Goal: Navigation & Orientation: Find specific page/section

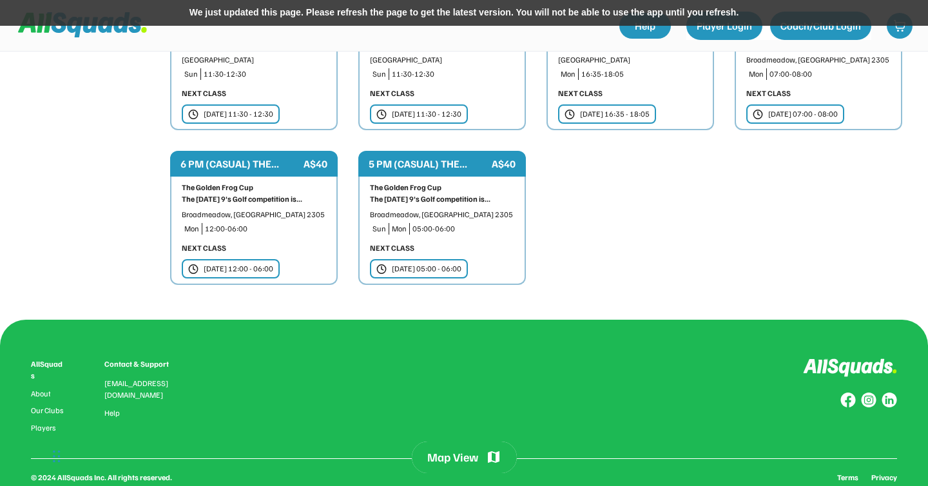
scroll to position [4239, 0]
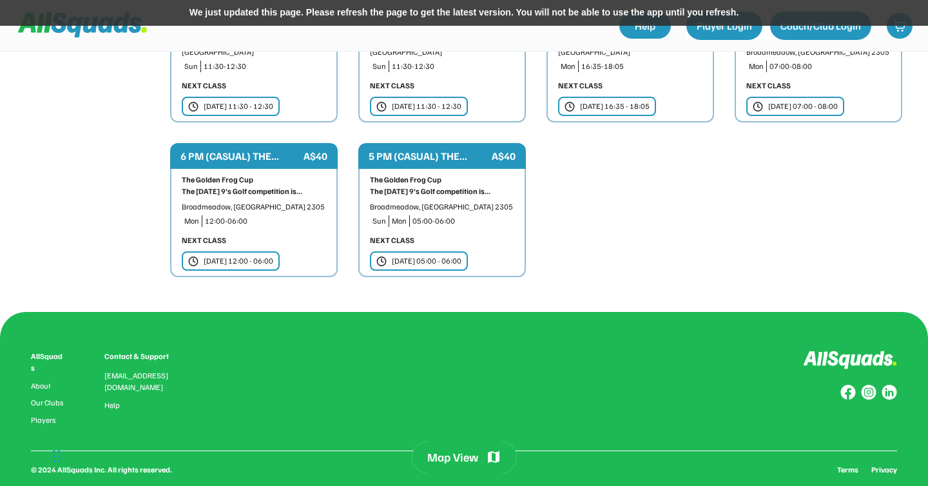
click at [268, 351] on div "AllSquads About Our Clubs Players Contact & Support [EMAIL_ADDRESS][DOMAIN_NAME…" at bounding box center [464, 388] width 866 height 74
click at [449, 456] on div "Map View" at bounding box center [452, 457] width 51 height 16
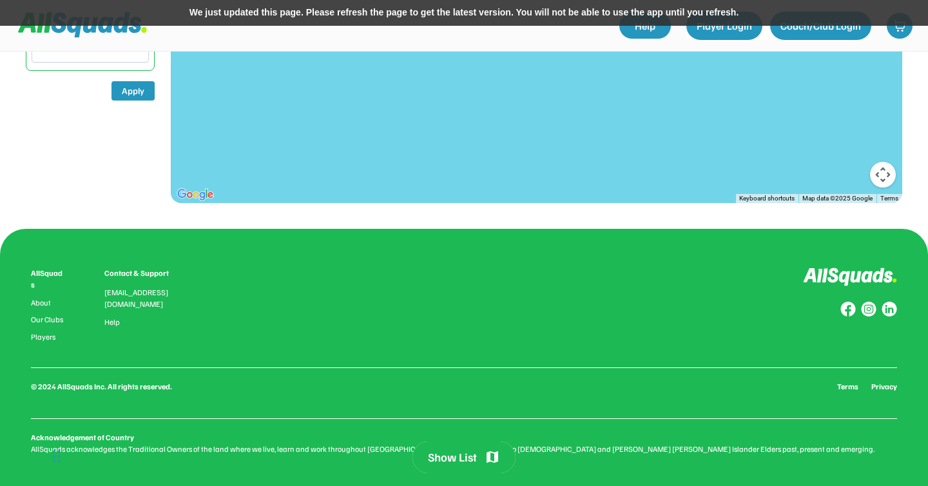
scroll to position [365, 0]
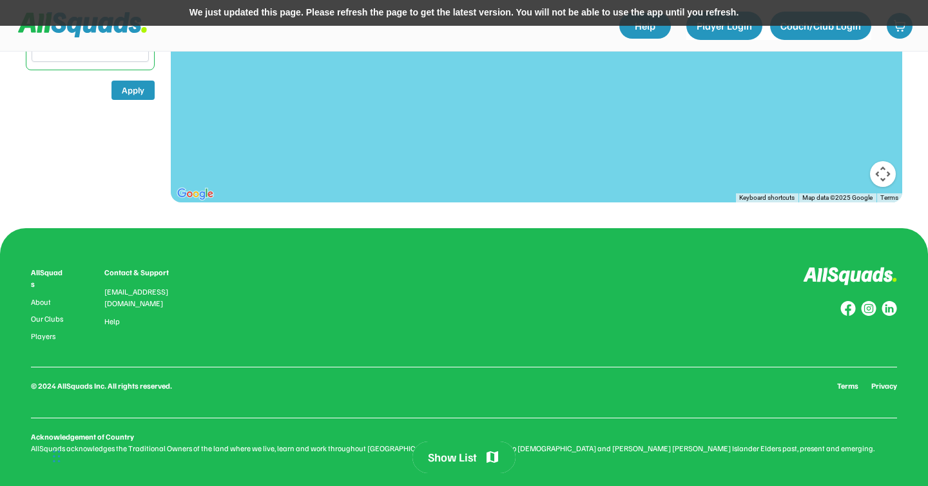
click at [467, 457] on div "Show List" at bounding box center [452, 457] width 49 height 16
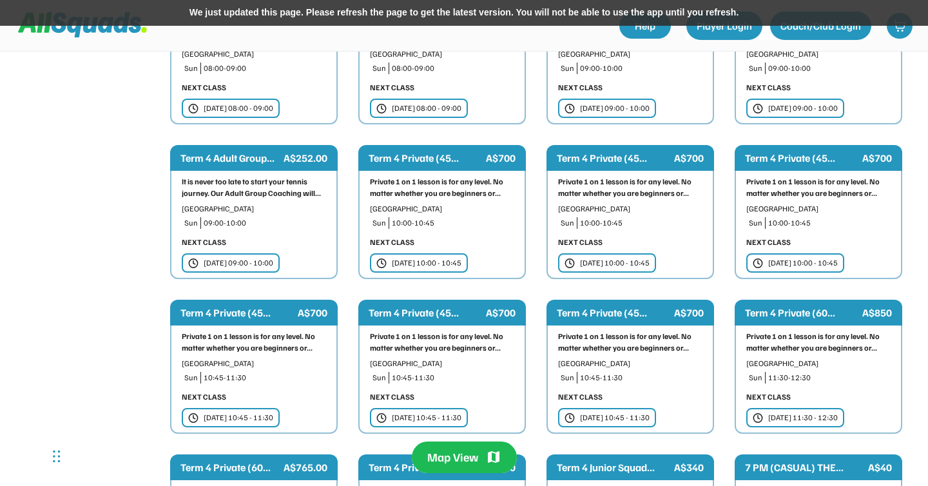
scroll to position [4239, 0]
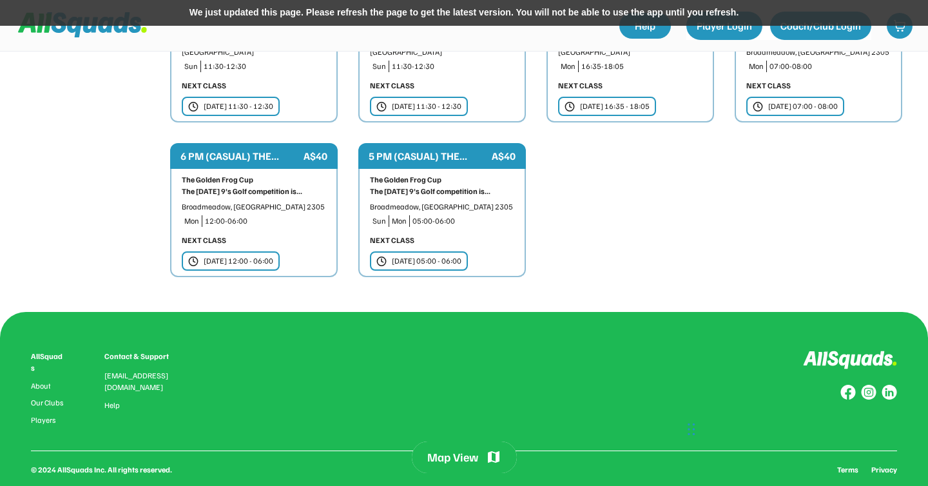
drag, startPoint x: 59, startPoint y: 440, endPoint x: 702, endPoint y: 411, distance: 643.1
click at [699, 411] on div "Chat Widget" at bounding box center [667, 428] width 64 height 62
drag, startPoint x: 700, startPoint y: 414, endPoint x: 918, endPoint y: 445, distance: 219.4
click at [918, 445] on div "Chat Widget" at bounding box center [892, 455] width 64 height 62
click at [30, 428] on div "AllSquads About Our Clubs Players Contact & Support [EMAIL_ADDRESS][DOMAIN_NAME…" at bounding box center [464, 444] width 928 height 265
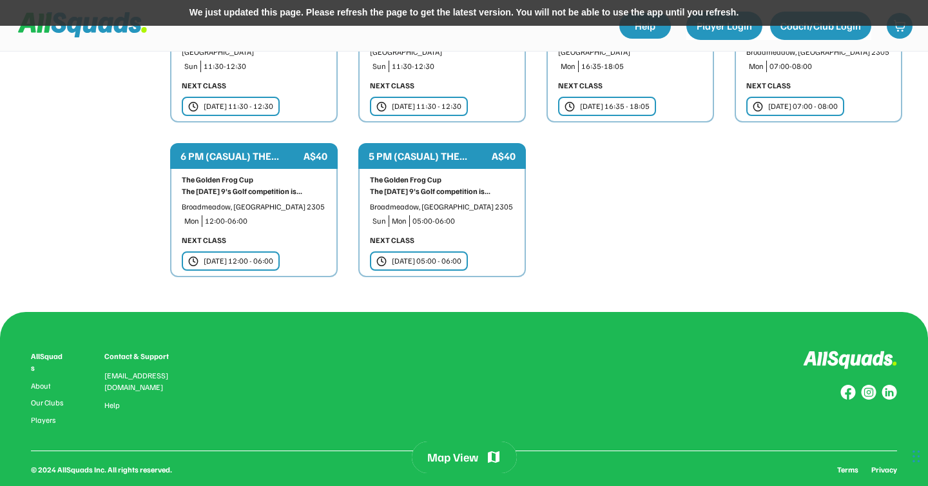
drag, startPoint x: 32, startPoint y: 428, endPoint x: 135, endPoint y: 425, distance: 103.8
copy div "Acknowledgement of Country"
drag, startPoint x: 30, startPoint y: 438, endPoint x: 704, endPoint y: 436, distance: 674.7
click at [704, 436] on div "AllSquads About Our Clubs Players Contact & Support [EMAIL_ADDRESS][DOMAIN_NAME…" at bounding box center [464, 444] width 928 height 265
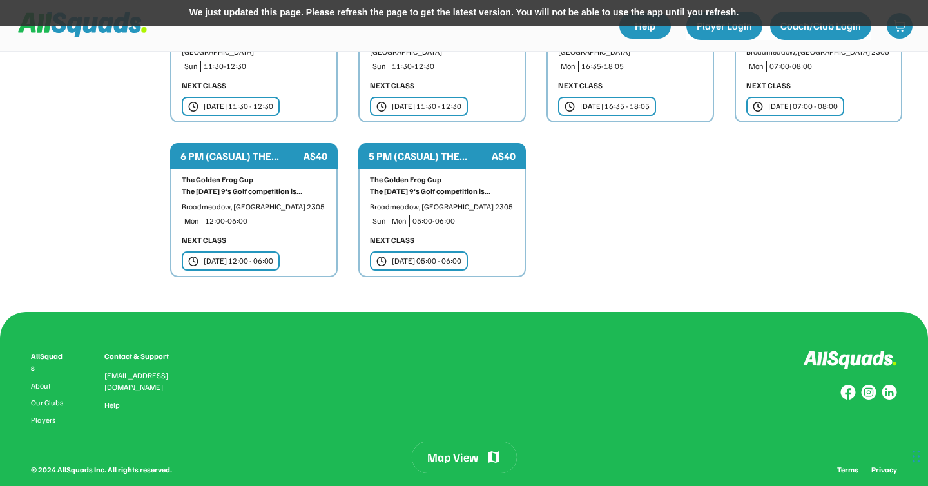
copy div "AllSquads acknowledges the Traditional Owners of the land where we live, learn …"
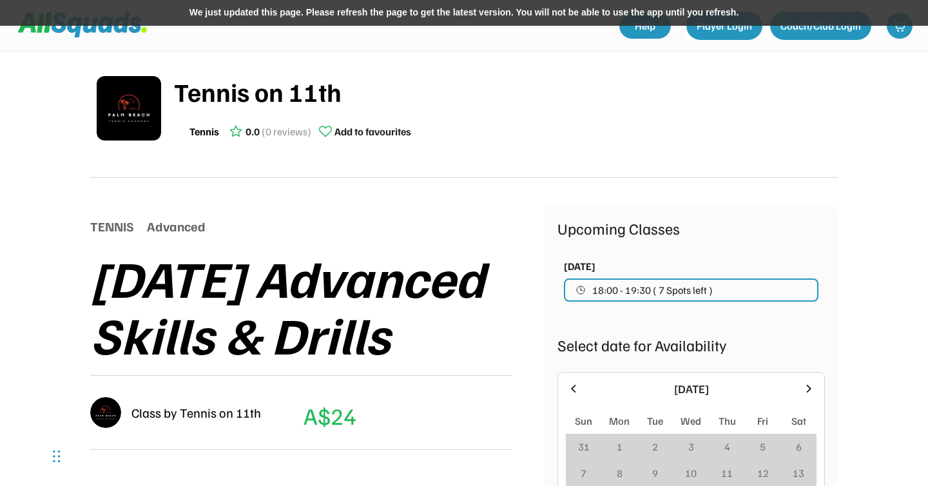
scroll to position [289, 0]
